Goal: Find specific page/section: Find specific page/section

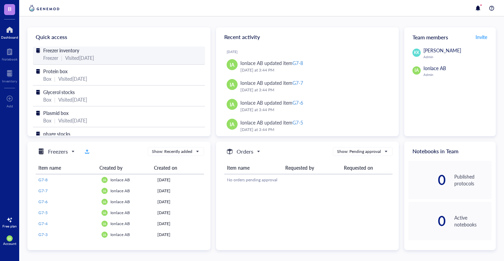
click at [70, 54] on div "Visited [DATE]" at bounding box center [79, 58] width 29 height 8
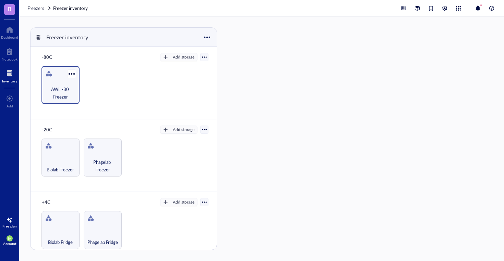
click at [60, 88] on span "AWL -80 Freezer" at bounding box center [60, 93] width 31 height 15
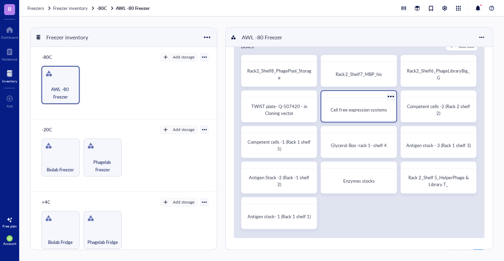
scroll to position [20, 0]
